Goal: Task Accomplishment & Management: Manage account settings

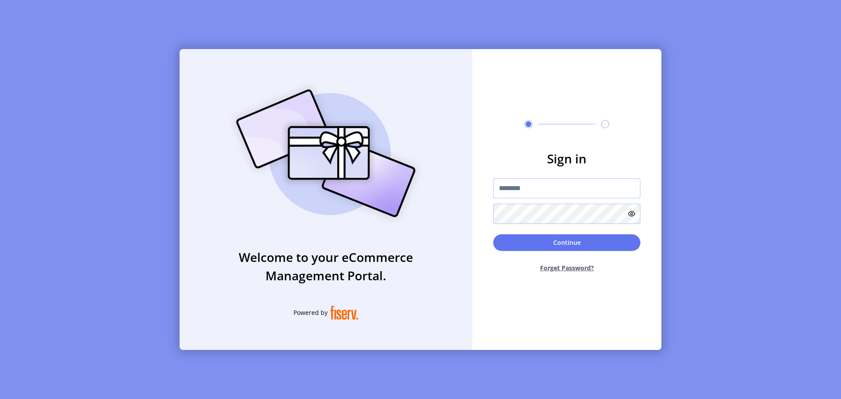
click at [551, 191] on input "text" at bounding box center [566, 188] width 147 height 20
click at [493, 234] on button "Continue" at bounding box center [566, 242] width 147 height 17
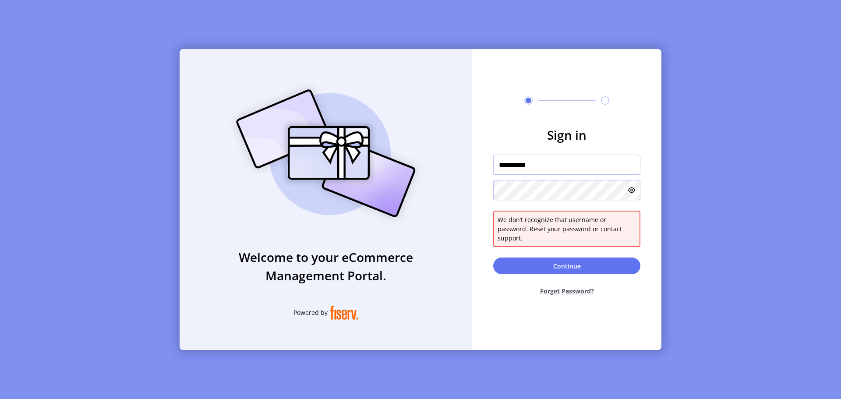
click at [514, 172] on input "**********" at bounding box center [566, 165] width 147 height 20
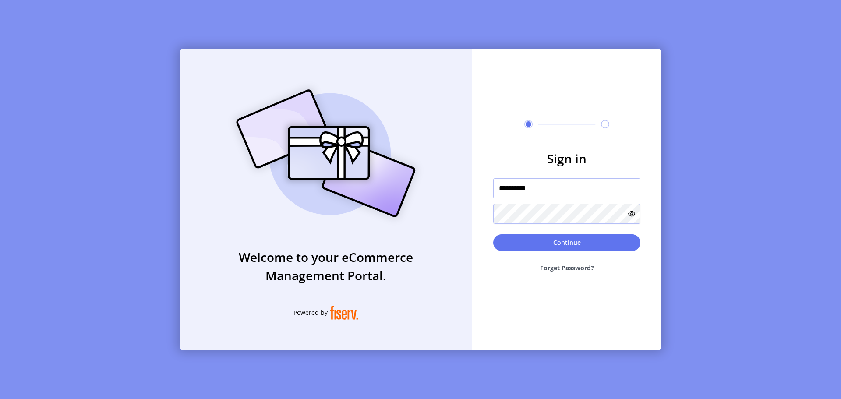
click at [493, 234] on button "Continue" at bounding box center [566, 242] width 147 height 17
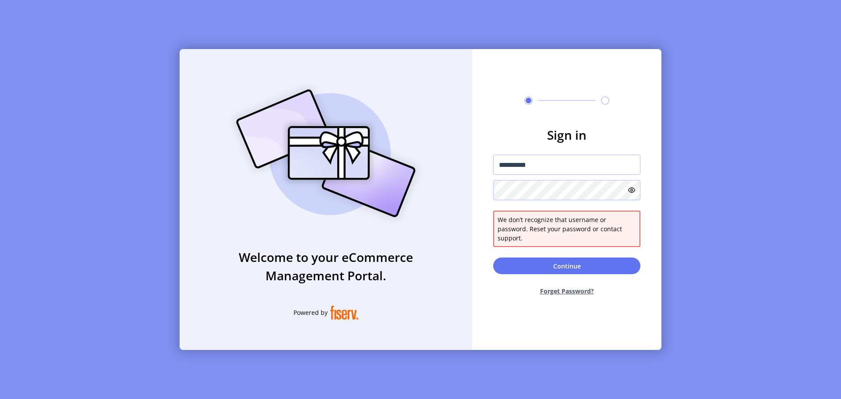
click at [634, 194] on icon at bounding box center [631, 190] width 7 height 7
drag, startPoint x: 516, startPoint y: 169, endPoint x: 520, endPoint y: 182, distance: 13.9
click at [517, 171] on input "**********" at bounding box center [566, 165] width 147 height 20
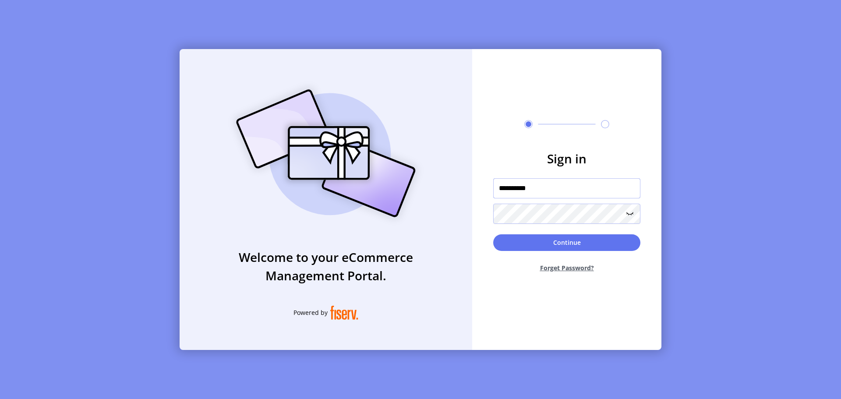
type input "**********"
click at [550, 241] on button "Continue" at bounding box center [566, 242] width 147 height 17
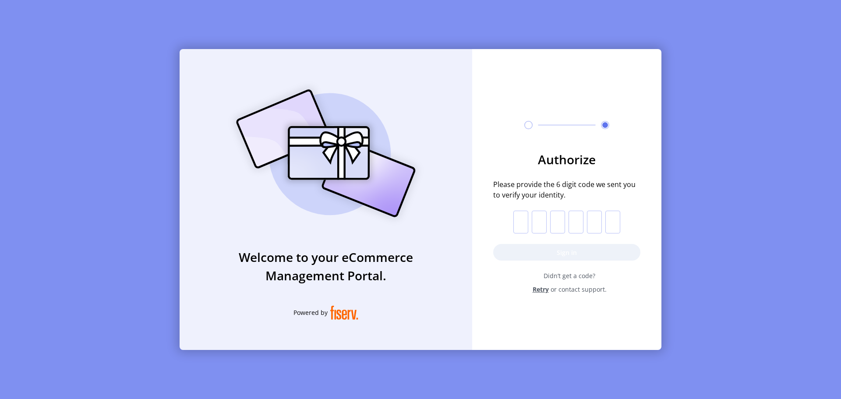
drag, startPoint x: 826, startPoint y: 7, endPoint x: 835, endPoint y: 133, distance: 126.0
click at [835, 133] on div "Welcome to your eCommerce Management Portal. Powered by Authorize Please provid…" at bounding box center [420, 199] width 841 height 399
click at [518, 223] on input "text" at bounding box center [521, 222] width 15 height 23
type input "*"
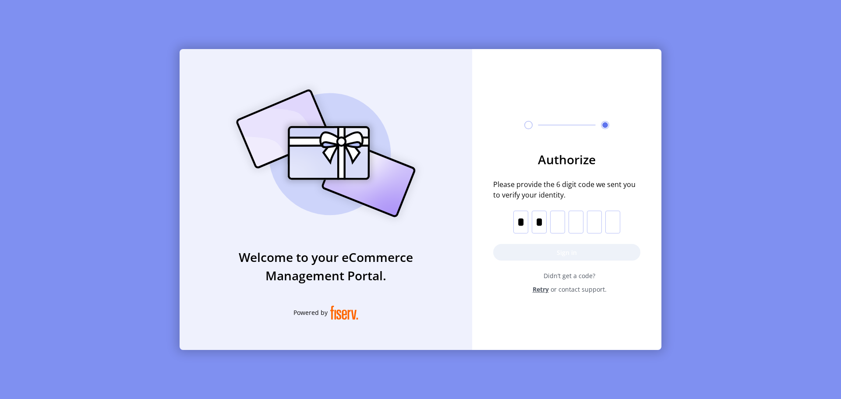
type input "*"
click at [565, 251] on button "Sign in" at bounding box center [566, 252] width 147 height 17
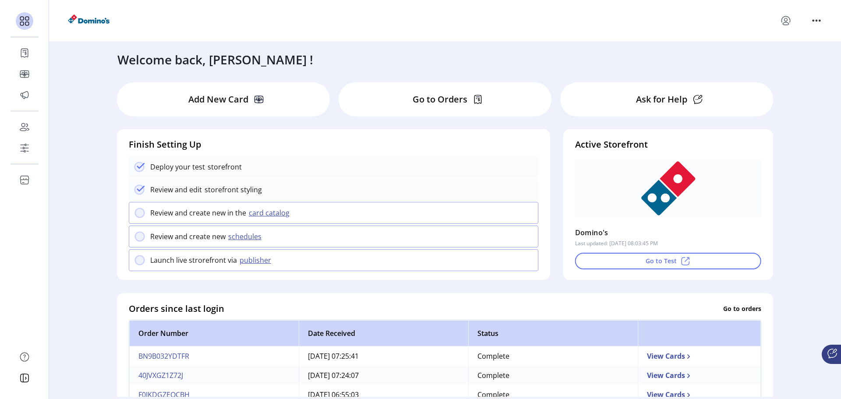
drag, startPoint x: 547, startPoint y: 294, endPoint x: 542, endPoint y: 298, distance: 6.1
drag, startPoint x: 542, startPoint y: 298, endPoint x: 803, endPoint y: 247, distance: 266.0
click at [803, 247] on div "Welcome back, [PERSON_NAME] ! Add New Card Go to Orders Ask for Help Finish Set…" at bounding box center [445, 219] width 792 height 355
click at [683, 263] on icon at bounding box center [686, 261] width 11 height 11
click at [431, 105] on p "Go to Orders" at bounding box center [440, 99] width 55 height 13
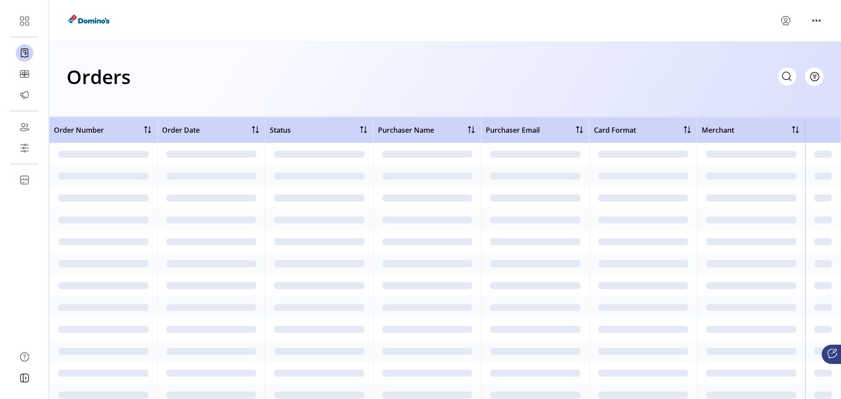
click at [442, 100] on div "Orders Filter Focused All Orders" at bounding box center [445, 79] width 792 height 75
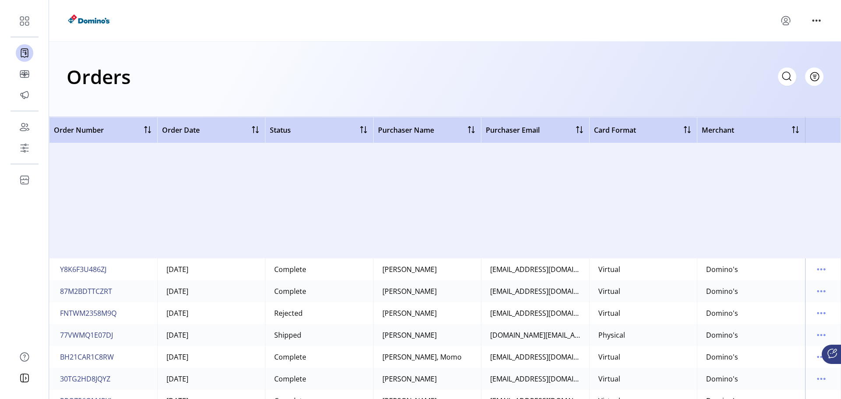
scroll to position [12789, 0]
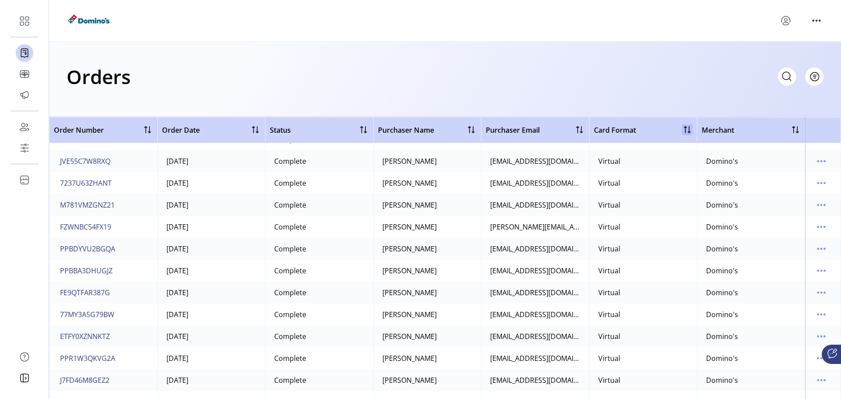
click at [682, 131] on div at bounding box center [687, 129] width 11 height 11
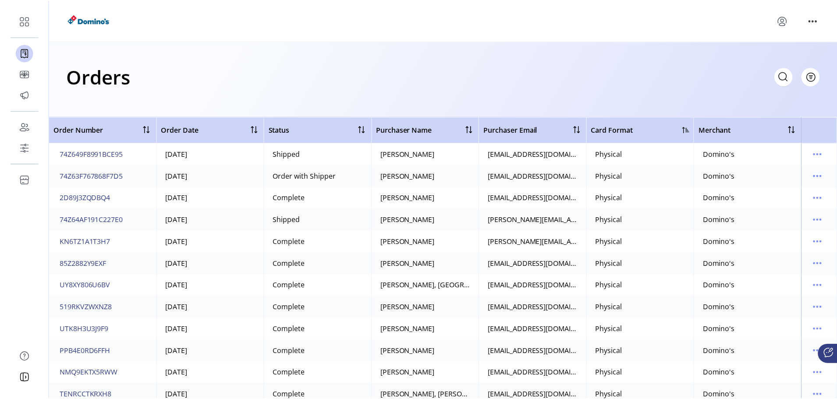
scroll to position [1329, 0]
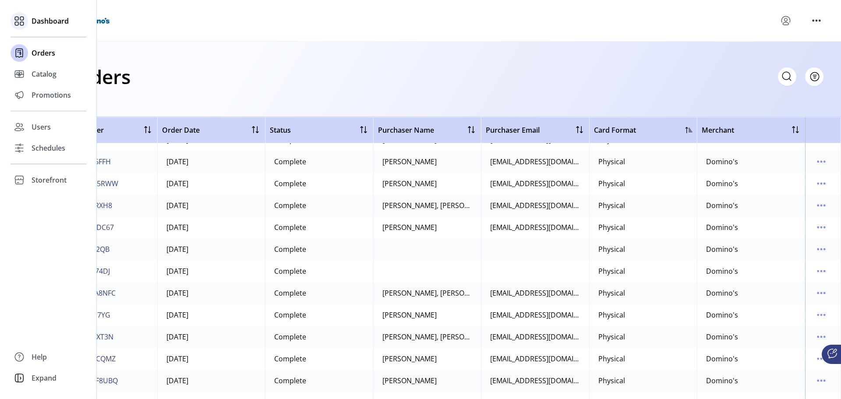
click at [25, 25] on icon at bounding box center [19, 21] width 14 height 14
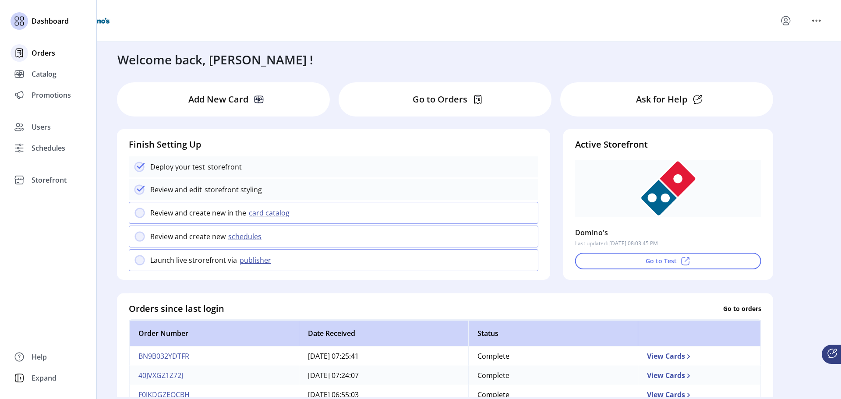
click at [43, 51] on span "Orders" at bounding box center [44, 53] width 24 height 11
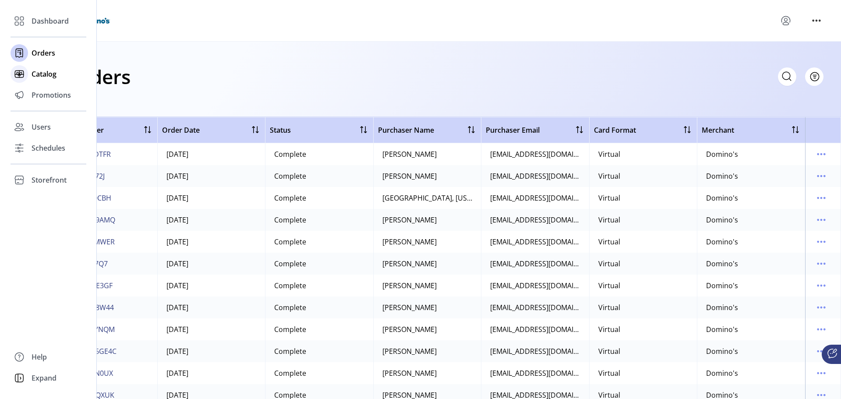
click at [39, 74] on span "Catalog" at bounding box center [44, 74] width 25 height 11
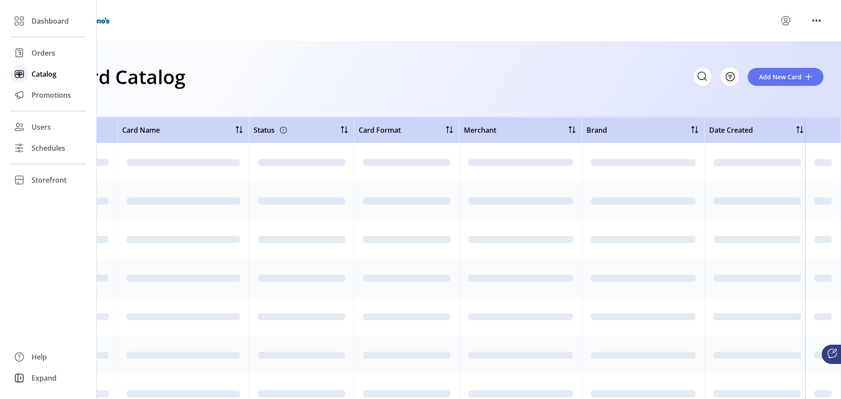
click at [39, 74] on span "Catalog" at bounding box center [44, 74] width 25 height 11
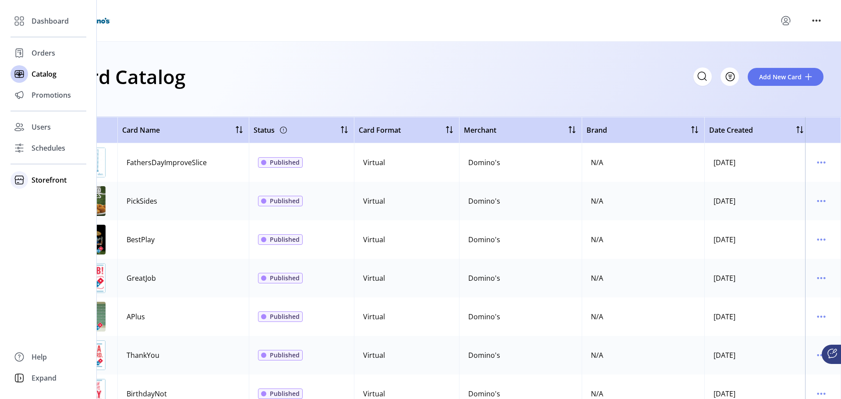
click at [57, 182] on span "Storefront" at bounding box center [49, 180] width 35 height 11
click at [52, 199] on span "Configuration" at bounding box center [55, 197] width 46 height 11
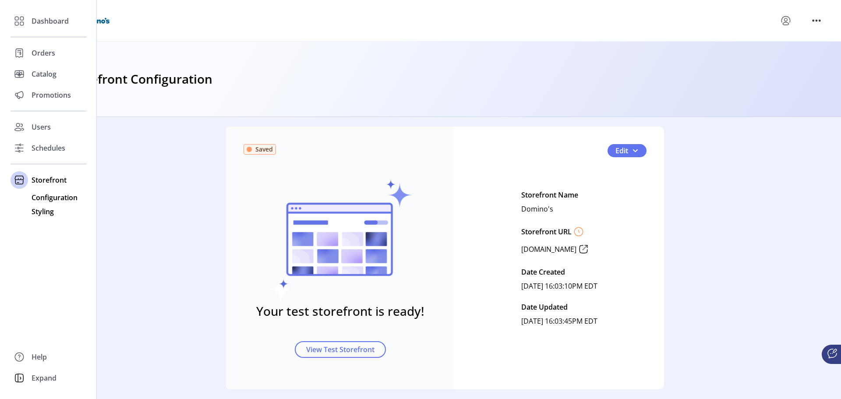
click at [48, 214] on span "Styling" at bounding box center [43, 211] width 22 height 11
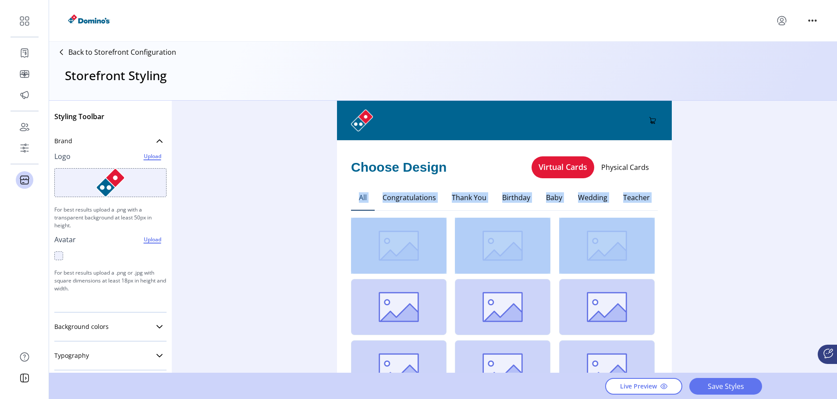
drag, startPoint x: 667, startPoint y: 180, endPoint x: 691, endPoint y: 252, distance: 76.5
click at [691, 252] on div "Styling Toolbar Brand Logo Upload For best results upload a .png with a transpa…" at bounding box center [443, 237] width 788 height 272
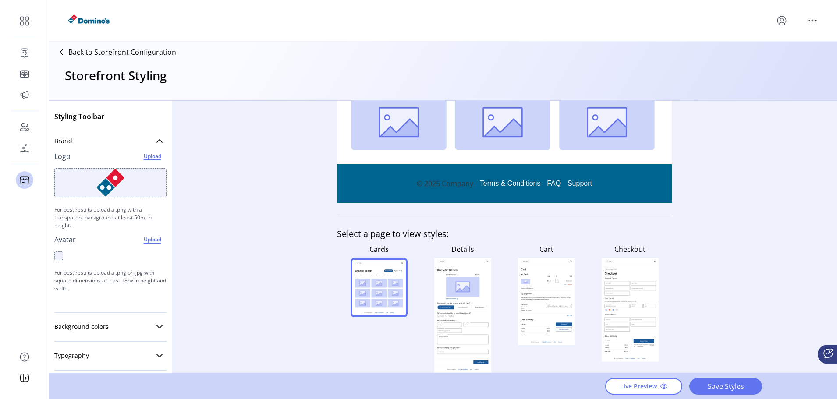
scroll to position [1, 0]
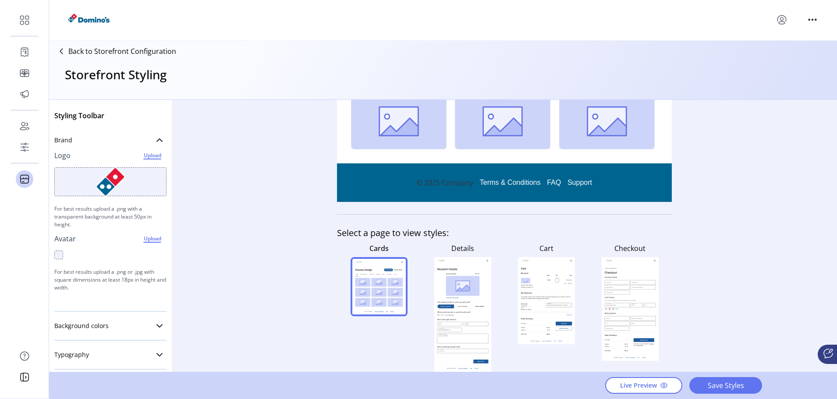
click at [489, 294] on div "Details" at bounding box center [463, 306] width 84 height 132
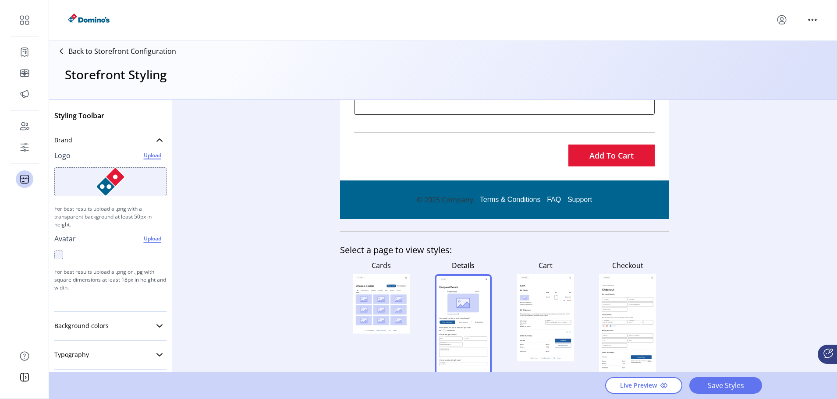
scroll to position [560, 0]
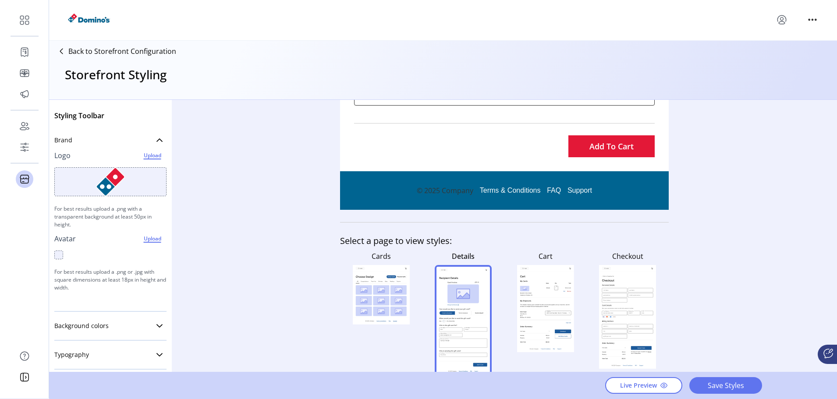
click at [542, 280] on rect at bounding box center [545, 280] width 51 height 4
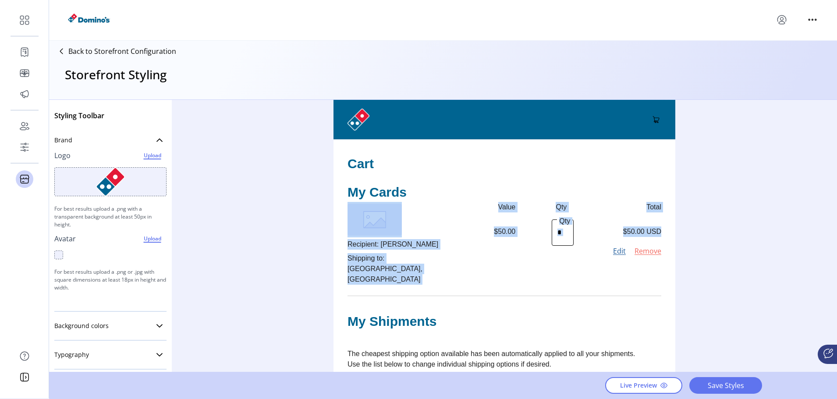
drag, startPoint x: 676, startPoint y: 185, endPoint x: 676, endPoint y: 234, distance: 48.2
click at [675, 234] on div "Cart My Cards Recipient: [PERSON_NAME] Shipping to: [GEOGRAPHIC_DATA], [GEOGRAP…" at bounding box center [504, 236] width 342 height 272
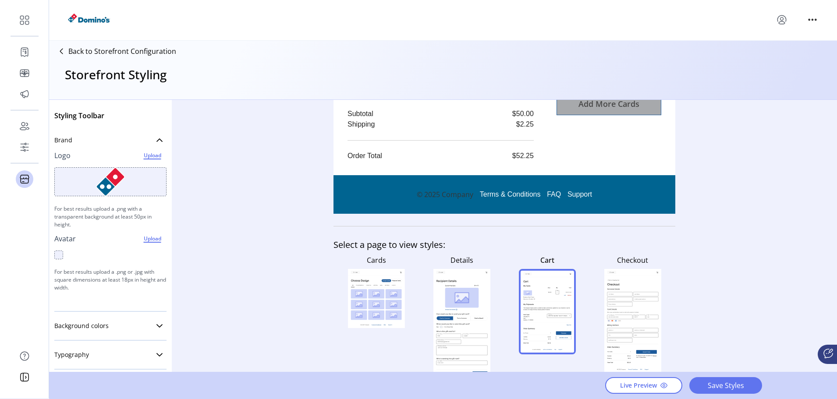
scroll to position [458, 0]
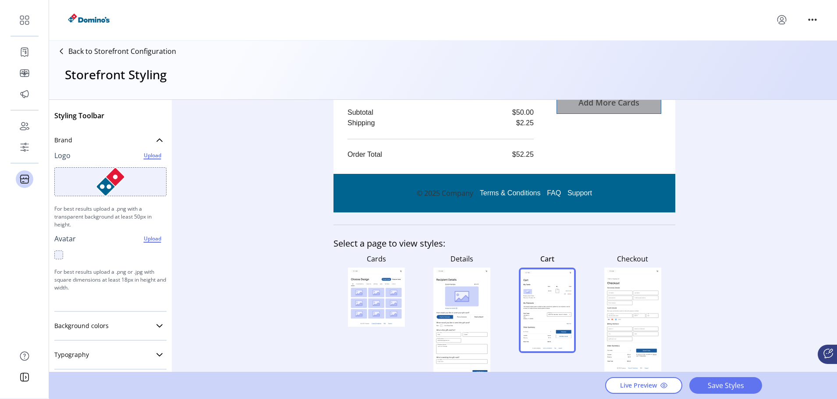
click at [636, 327] on rect at bounding box center [645, 329] width 25 height 4
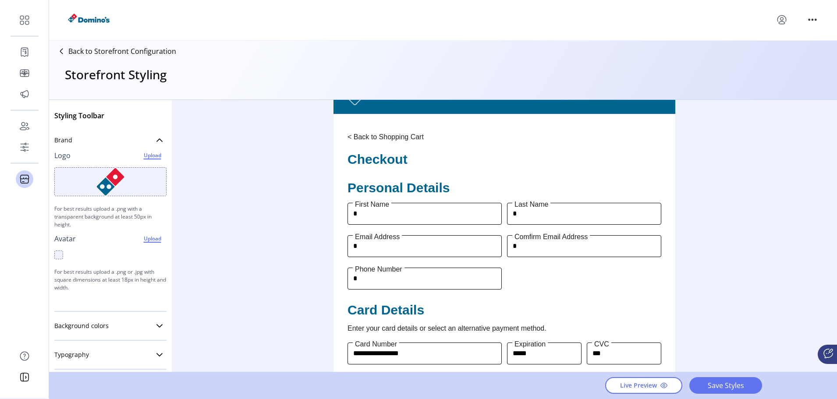
scroll to position [0, 0]
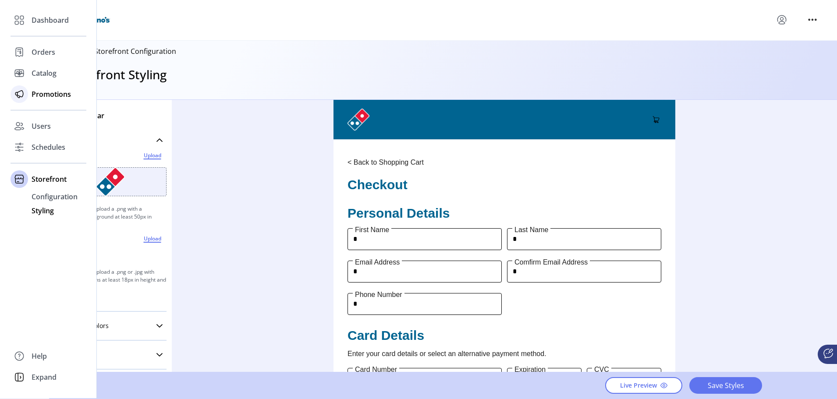
click at [38, 94] on span "Promotions" at bounding box center [51, 94] width 39 height 11
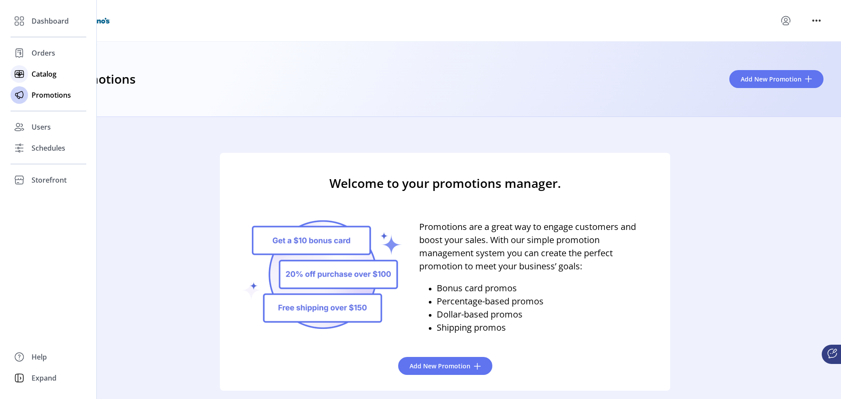
click at [37, 72] on span "Catalog" at bounding box center [44, 74] width 25 height 11
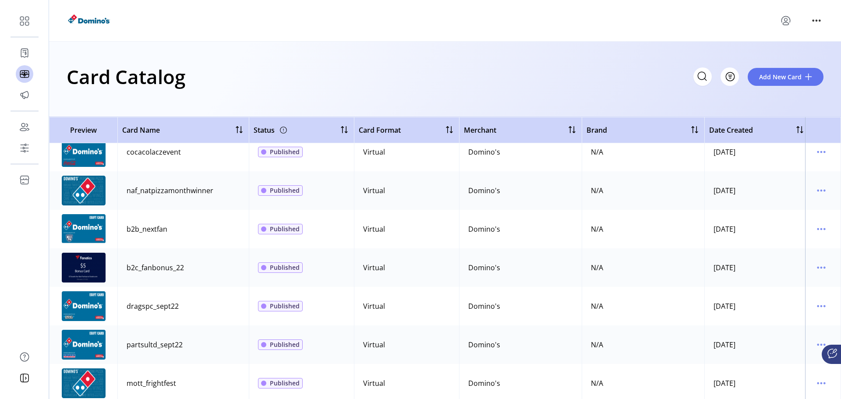
scroll to position [7216, 0]
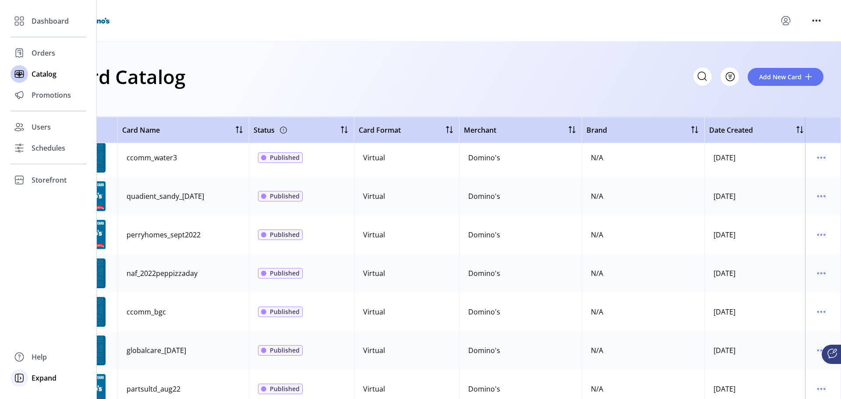
click at [39, 380] on span "Expand" at bounding box center [44, 378] width 25 height 11
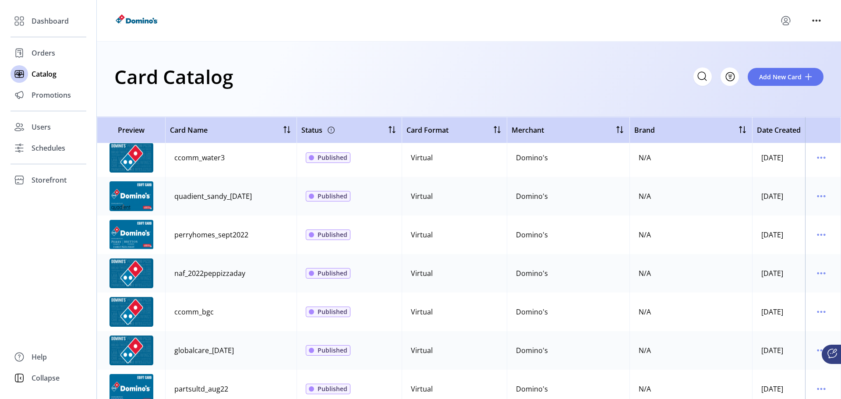
click at [39, 380] on span "Collapse" at bounding box center [46, 378] width 28 height 11
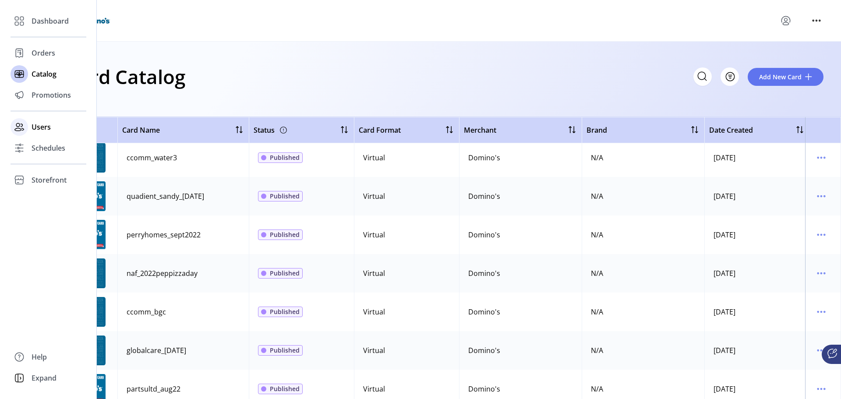
click at [41, 123] on span "Users" at bounding box center [41, 127] width 19 height 11
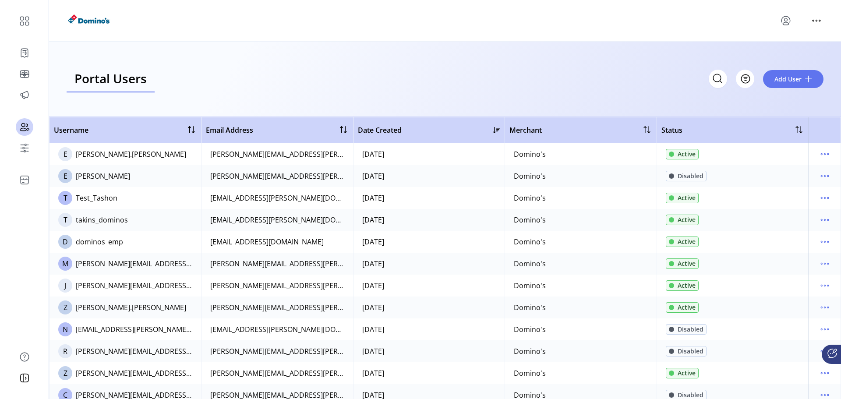
drag, startPoint x: 326, startPoint y: 348, endPoint x: 299, endPoint y: 362, distance: 30.2
drag, startPoint x: 299, startPoint y: 362, endPoint x: 349, endPoint y: 63, distance: 302.6
click at [349, 63] on div "Portal Users Storefront Users Filter Add User" at bounding box center [445, 79] width 792 height 75
drag, startPoint x: 347, startPoint y: 66, endPoint x: 821, endPoint y: 156, distance: 482.6
click at [821, 156] on icon "menu" at bounding box center [825, 154] width 14 height 14
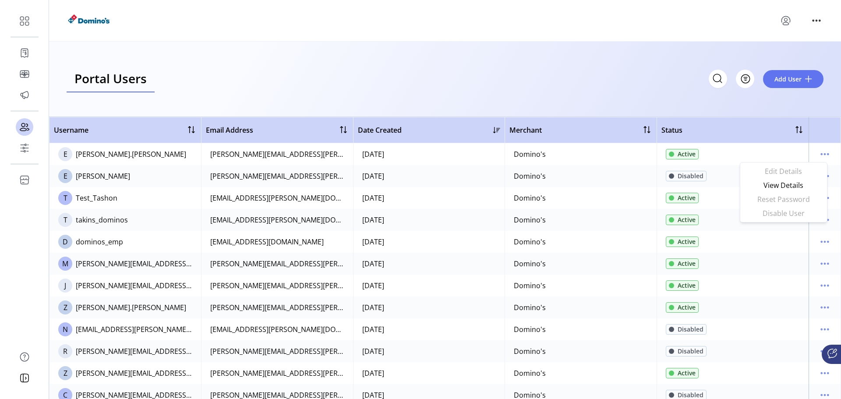
drag, startPoint x: 820, startPoint y: 156, endPoint x: 657, endPoint y: 82, distance: 179.1
click at [657, 82] on div "Portal Users Storefront Users Filter Add User" at bounding box center [445, 78] width 757 height 27
click at [823, 156] on icon "menu" at bounding box center [825, 154] width 14 height 14
click at [787, 185] on span "View Details" at bounding box center [784, 185] width 73 height 7
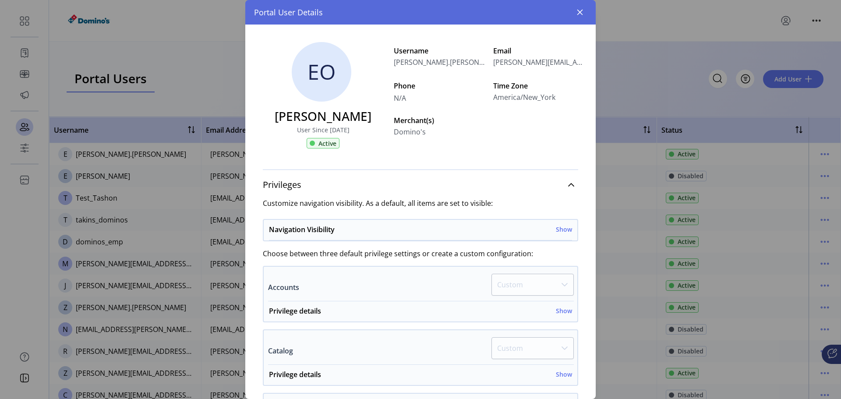
click at [563, 284] on p-dropdown "Custom" at bounding box center [533, 287] width 82 height 27
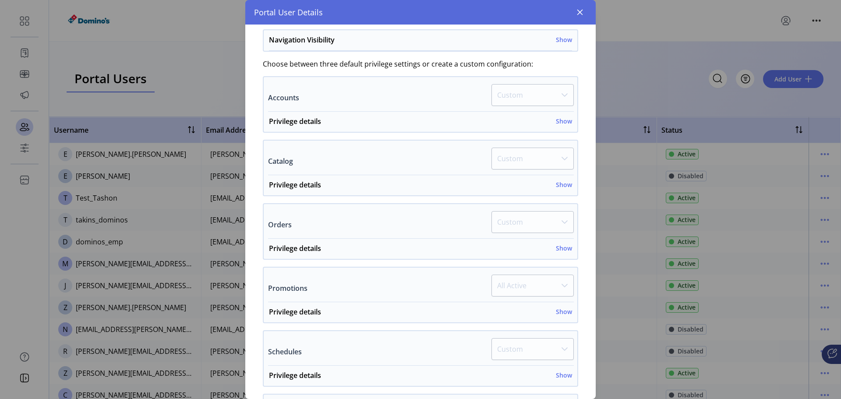
scroll to position [377, 0]
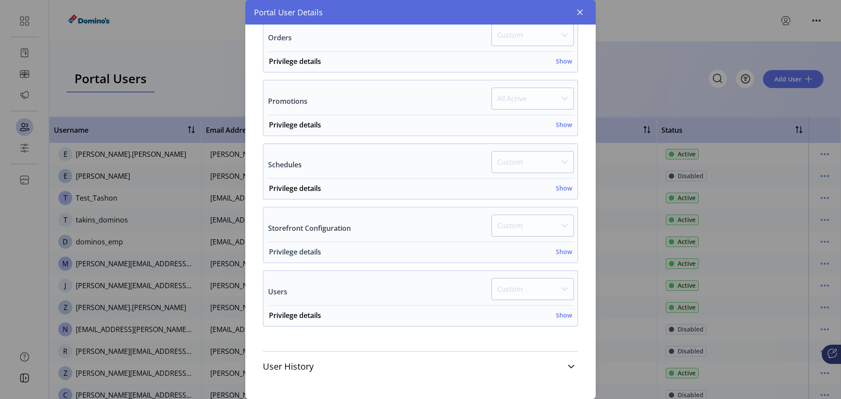
click at [560, 252] on h6 "Show" at bounding box center [564, 251] width 16 height 9
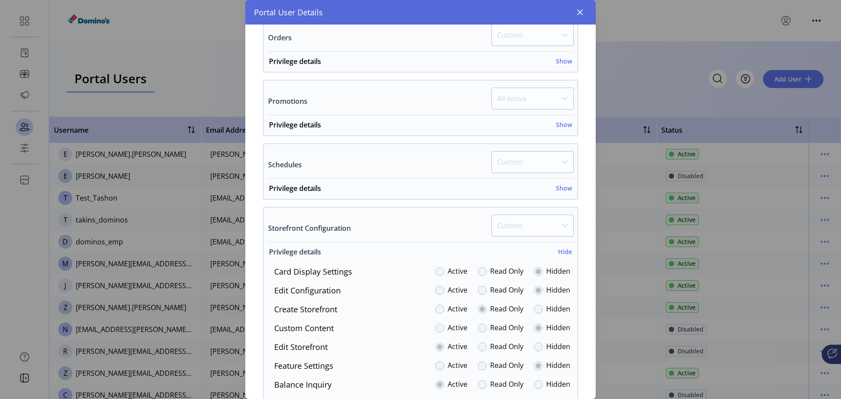
click at [560, 252] on h6 "Hide" at bounding box center [565, 251] width 14 height 9
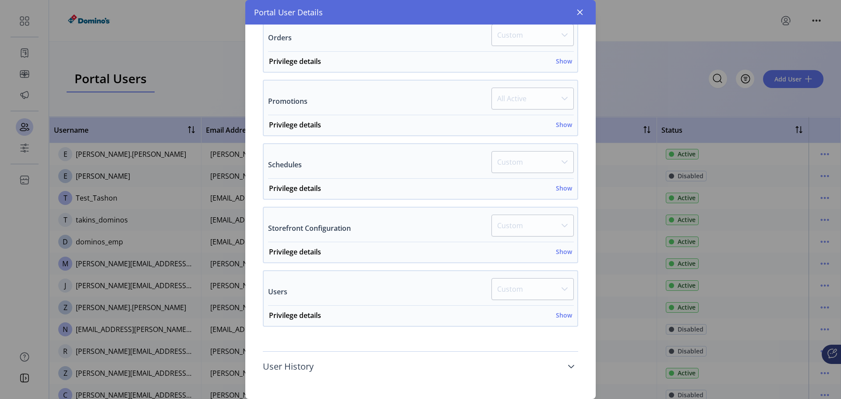
click at [568, 365] on icon at bounding box center [571, 366] width 7 height 7
click at [589, 18] on div "Portal User Details" at bounding box center [420, 12] width 351 height 25
click at [586, 16] on button "button" at bounding box center [580, 12] width 14 height 14
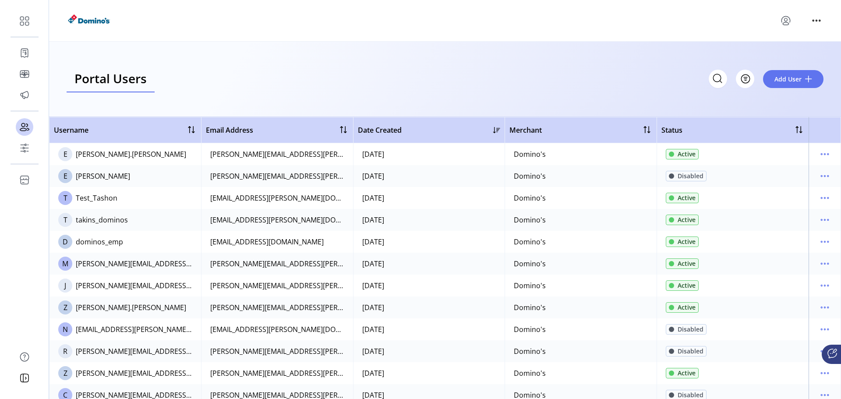
scroll to position [824, 0]
drag, startPoint x: 583, startPoint y: 19, endPoint x: 449, endPoint y: 20, distance: 134.1
click at [449, 20] on div at bounding box center [445, 20] width 757 height 25
